Goal: Task Accomplishment & Management: Use online tool/utility

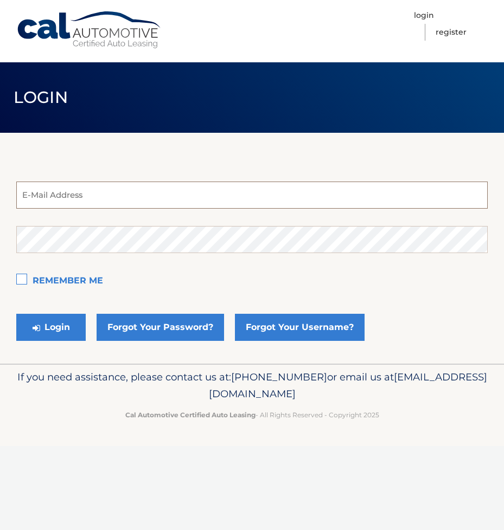
type input "pastahl@verizon.net"
click at [21, 282] on label "Remember Me" at bounding box center [251, 282] width 471 height 22
click at [0, 0] on input "Remember Me" at bounding box center [0, 0] width 0 height 0
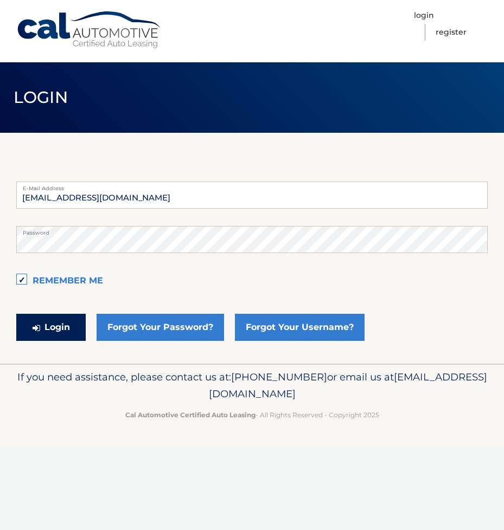
click at [40, 326] on button "Login" at bounding box center [50, 327] width 69 height 27
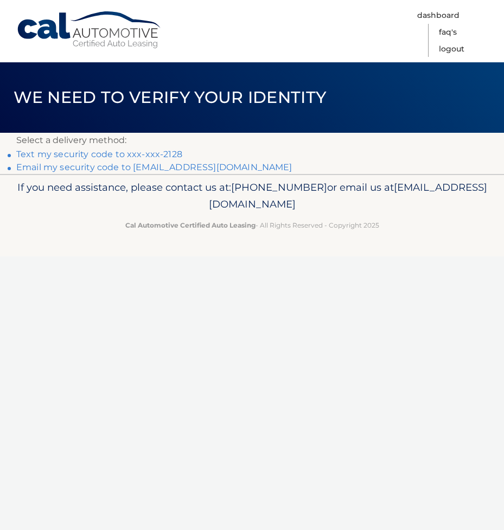
click at [75, 155] on link "Text my security code to xxx-xxx-2128" at bounding box center [99, 154] width 166 height 10
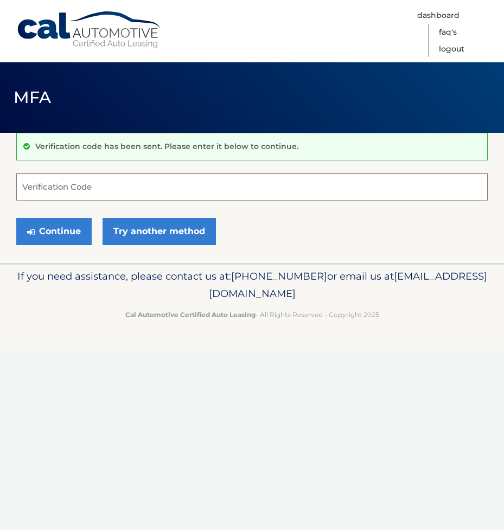
click at [74, 187] on input "Verification Code" at bounding box center [251, 187] width 471 height 27
type input "437159"
click at [50, 230] on button "Continue" at bounding box center [53, 231] width 75 height 27
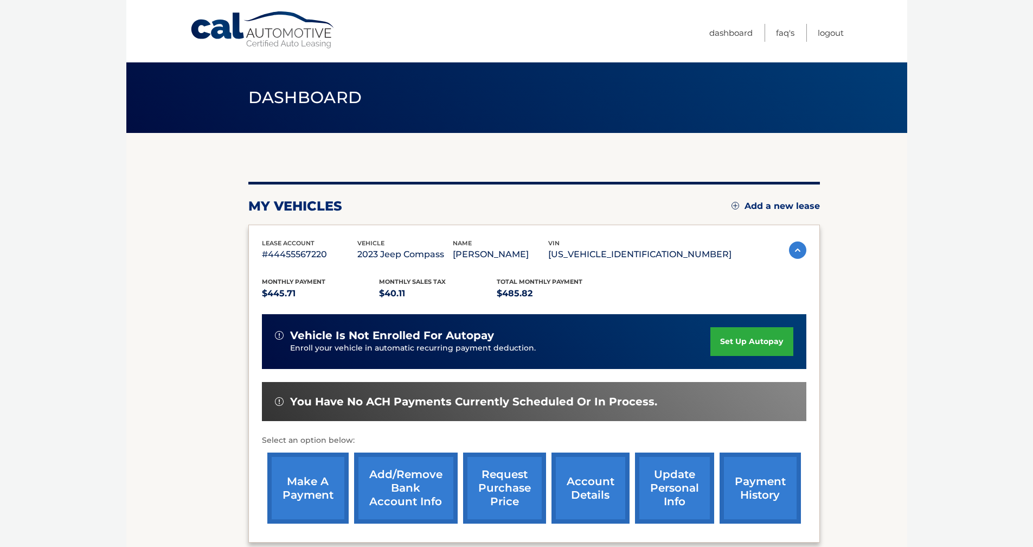
click at [322, 487] on link "make a payment" at bounding box center [307, 487] width 81 height 71
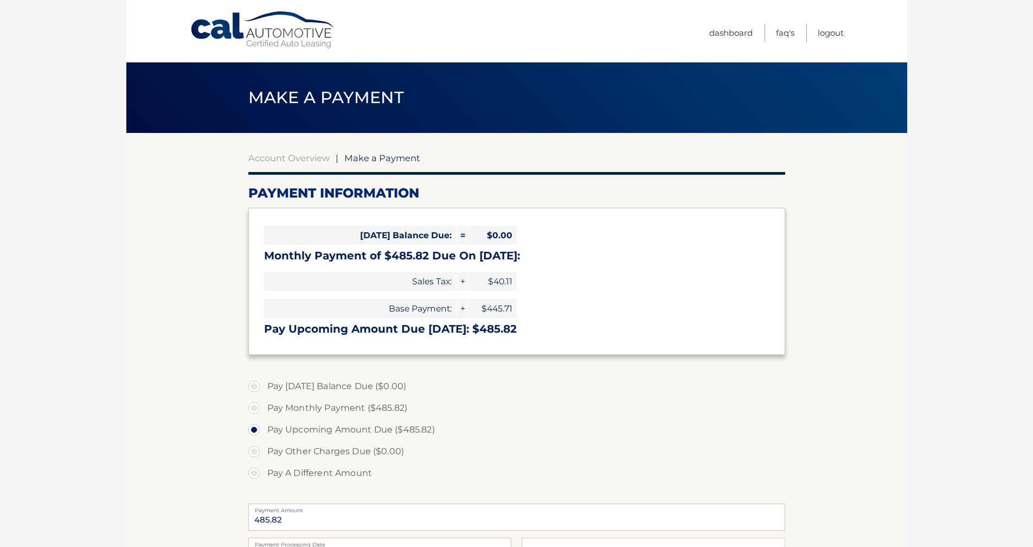
select select "NTQ5OTUyZTYtMTNkYS00ZGI0LWEwYzQtMWJhNjg5ZjYxNGE4"
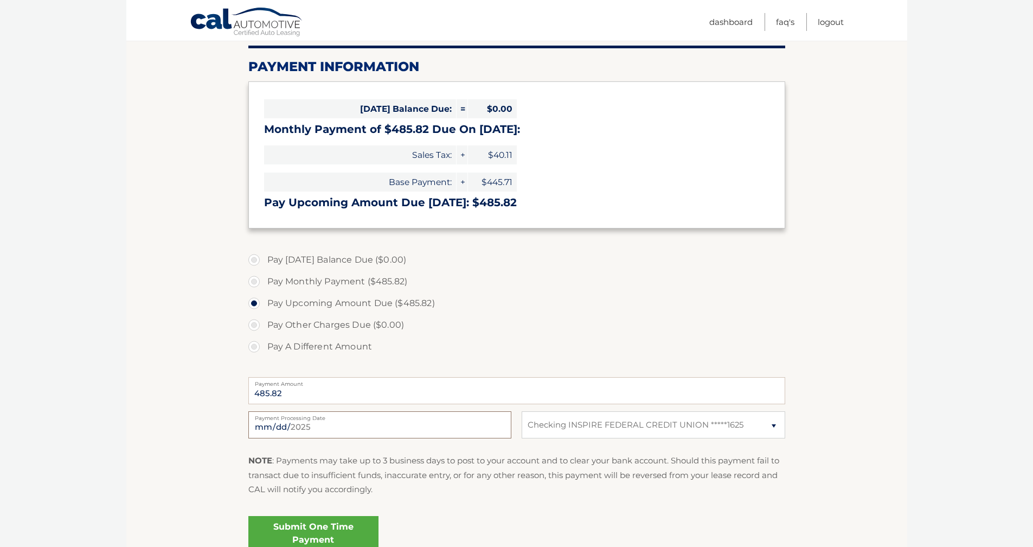
click at [499, 426] on input "2025-08-22" at bounding box center [379, 424] width 263 height 27
type input "2025-08-28"
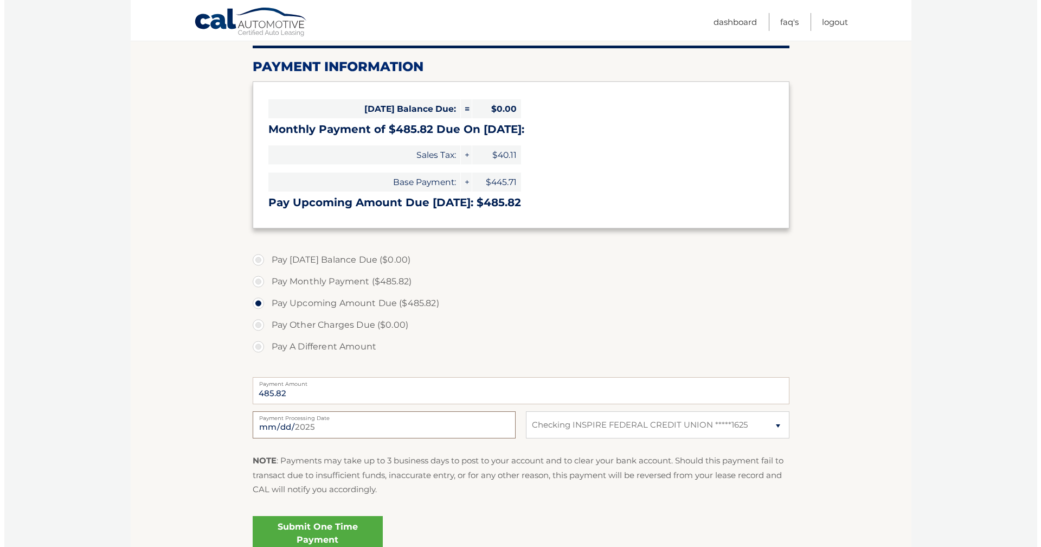
scroll to position [228, 0]
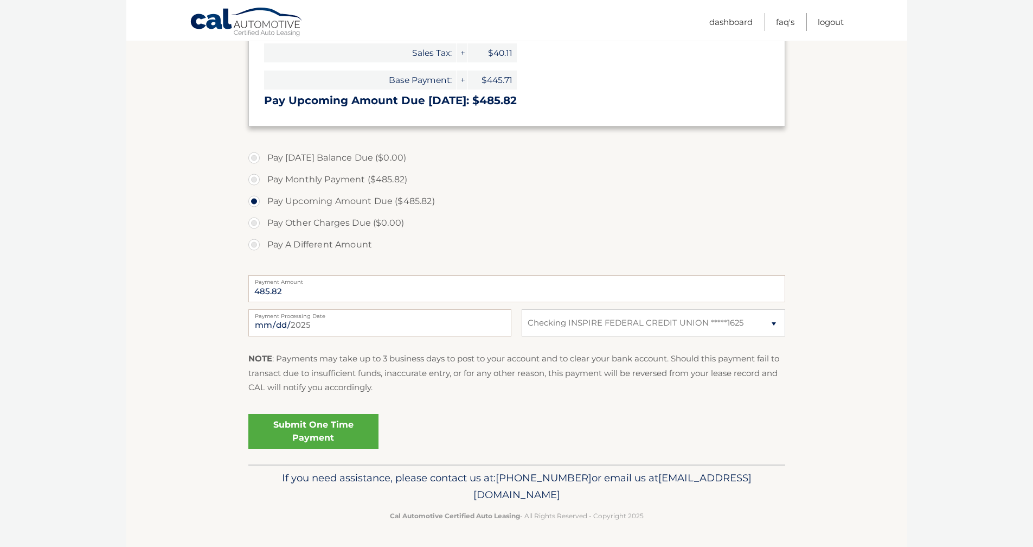
click at [316, 431] on link "Submit One Time Payment" at bounding box center [313, 431] width 130 height 35
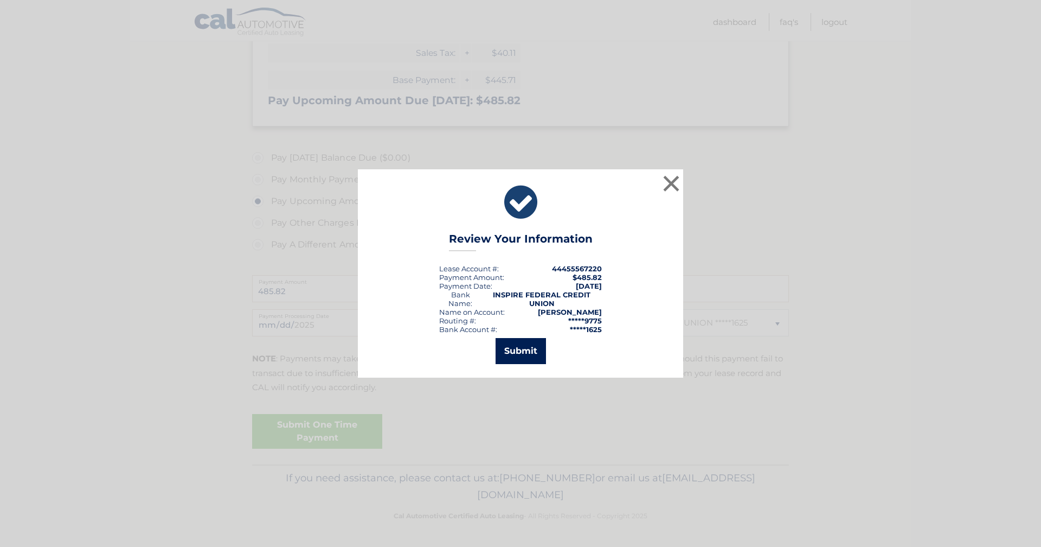
click at [513, 351] on button "Submit" at bounding box center [521, 351] width 50 height 26
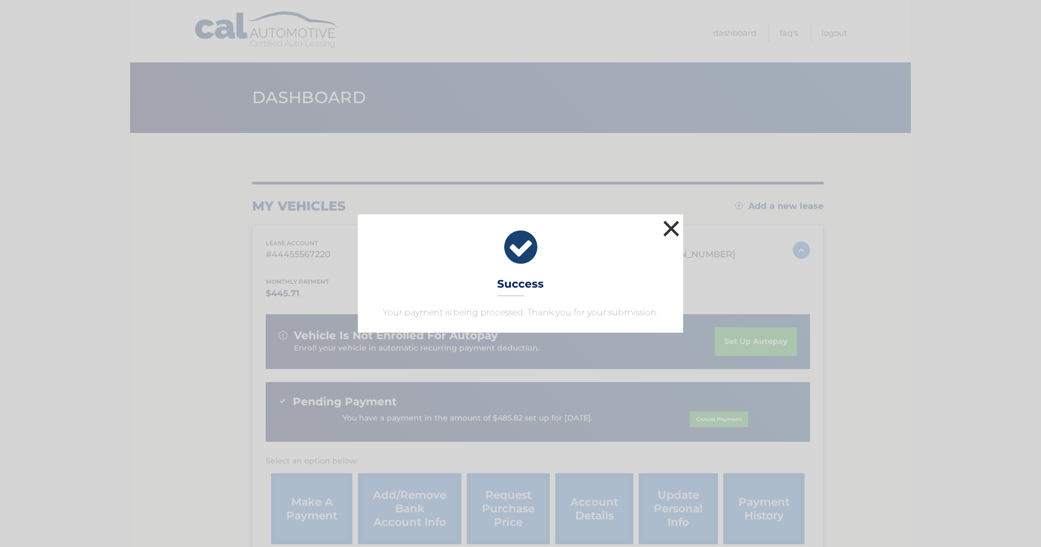
click at [672, 224] on button "×" at bounding box center [671, 228] width 22 height 22
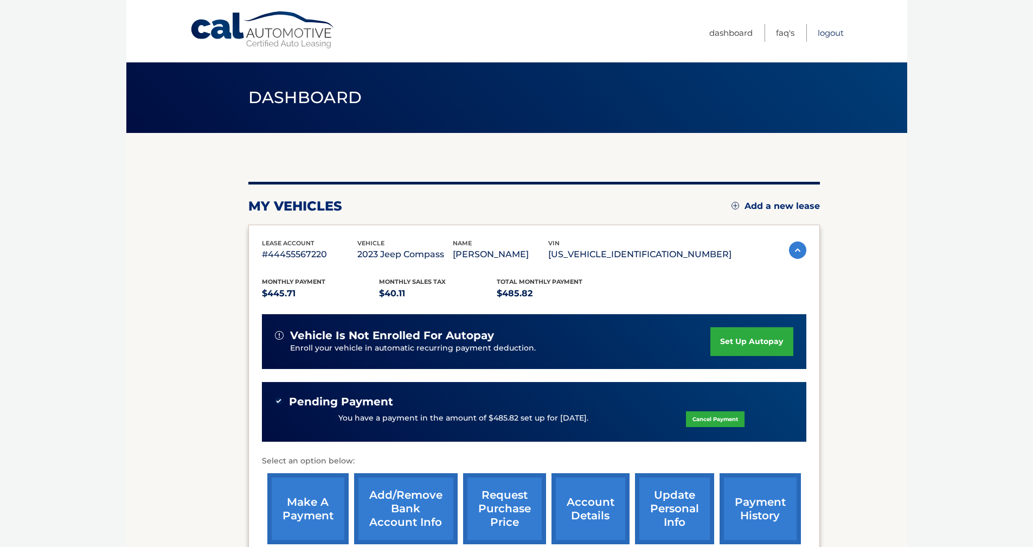
click at [830, 31] on link "Logout" at bounding box center [831, 33] width 26 height 18
